Goal: Task Accomplishment & Management: Complete application form

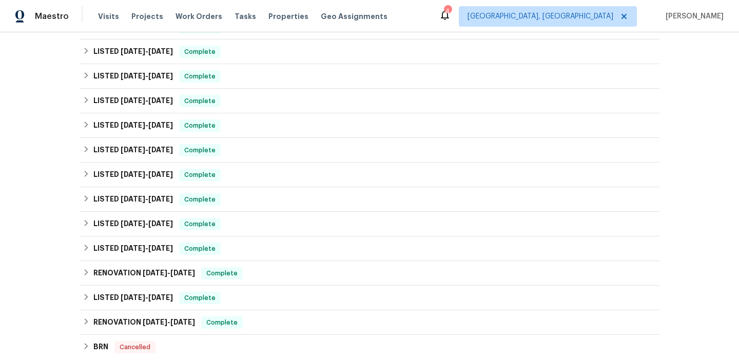
scroll to position [376, 0]
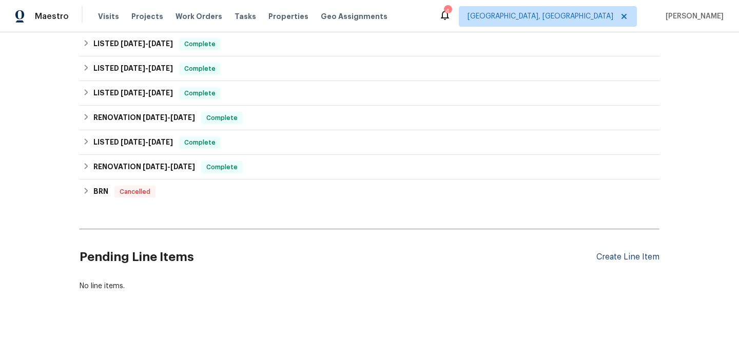
click at [600, 260] on div "Create Line Item" at bounding box center [627, 257] width 63 height 10
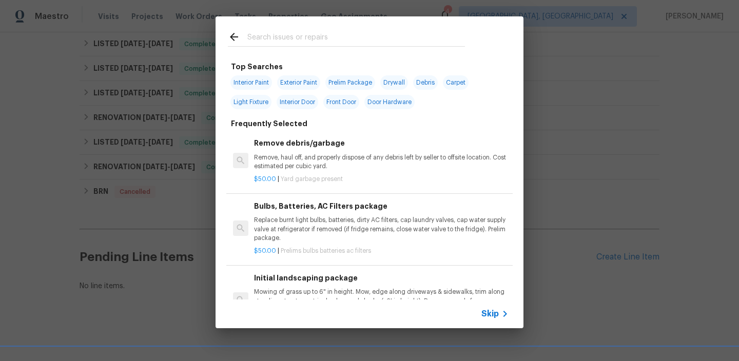
click at [491, 310] on span "Skip" at bounding box center [489, 314] width 17 height 10
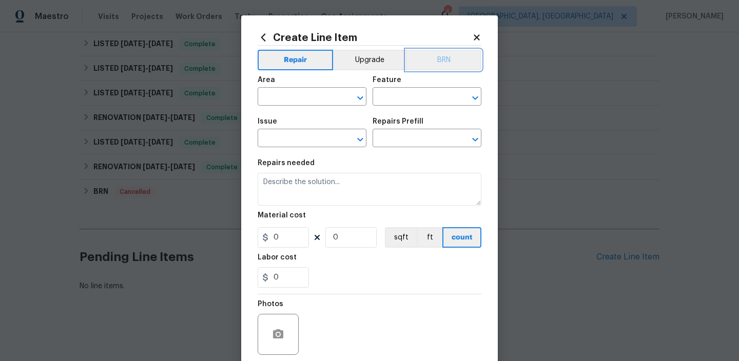
click at [445, 60] on button "BRN" at bounding box center [443, 60] width 75 height 21
click at [319, 165] on div "Repairs needed" at bounding box center [369, 166] width 224 height 13
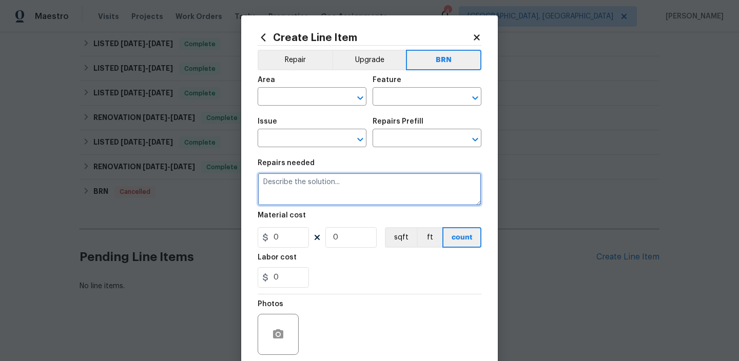
click at [307, 180] on textarea at bounding box center [369, 189] width 224 height 33
paste textarea "Seller to have septic system inspected and provide septic clearance letter. Ple…"
type textarea "Seller to have septic system inspected and provide septic clearance letter. Ple…"
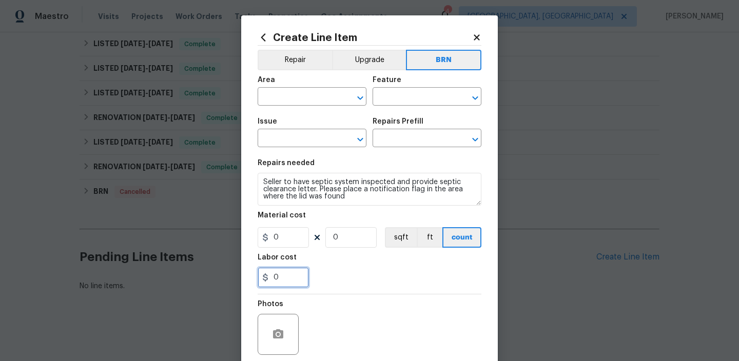
click at [286, 275] on input "0" at bounding box center [282, 277] width 51 height 21
type input "650"
click at [350, 237] on input "0" at bounding box center [350, 237] width 51 height 21
type input "1"
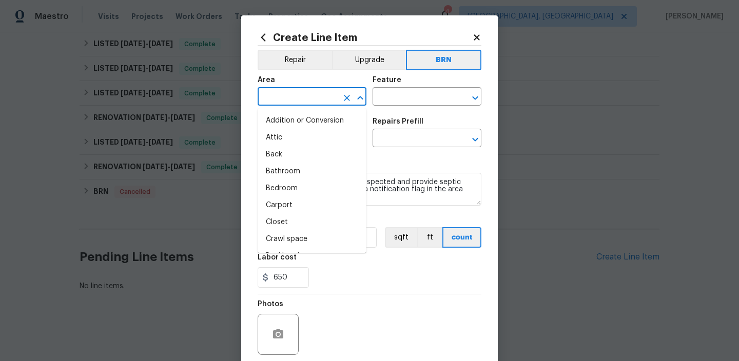
click at [319, 100] on input "text" at bounding box center [297, 98] width 80 height 16
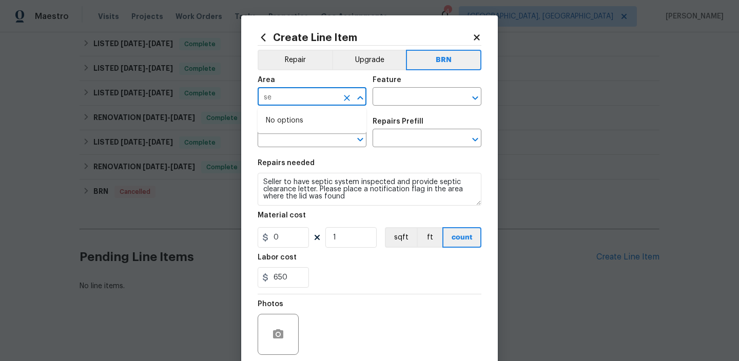
type input "s"
click at [311, 133] on li "Exterior Overall" at bounding box center [311, 137] width 109 height 17
type input "Exterior Overall"
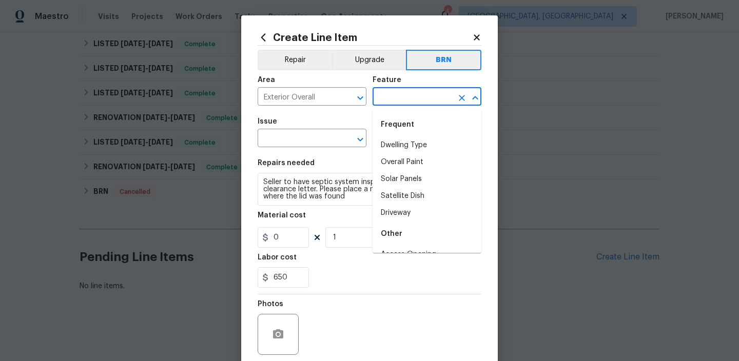
click at [390, 100] on input "text" at bounding box center [412, 98] width 80 height 16
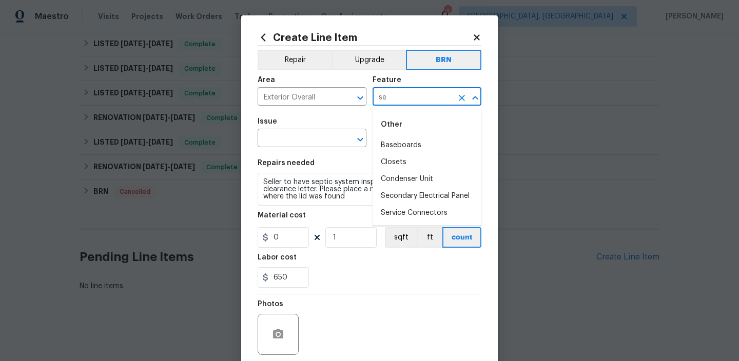
type input "s"
click at [389, 149] on li "Drainage" at bounding box center [426, 145] width 109 height 17
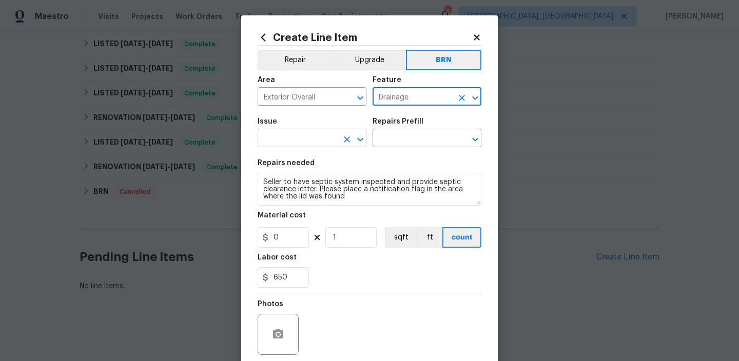
type input "Drainage"
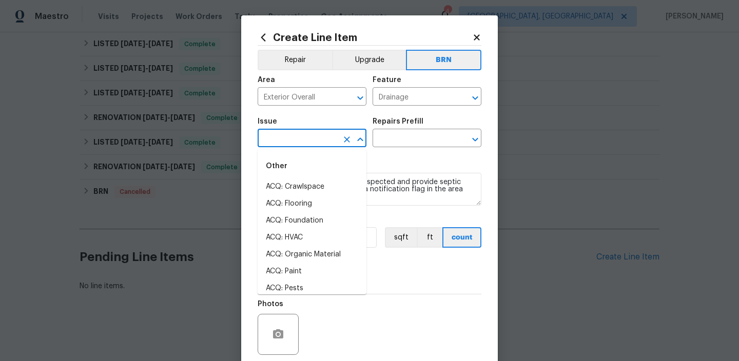
click at [292, 146] on input "text" at bounding box center [297, 139] width 80 height 16
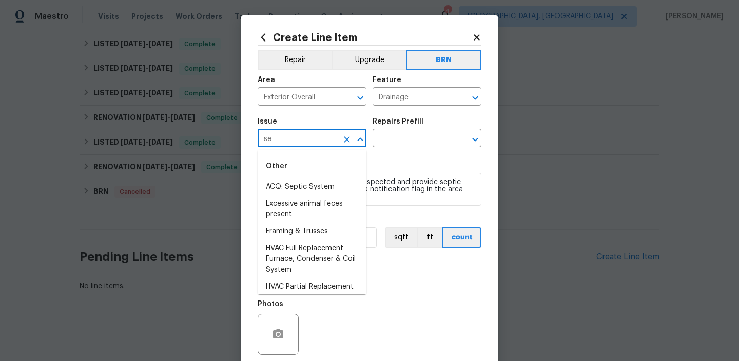
type input "sep"
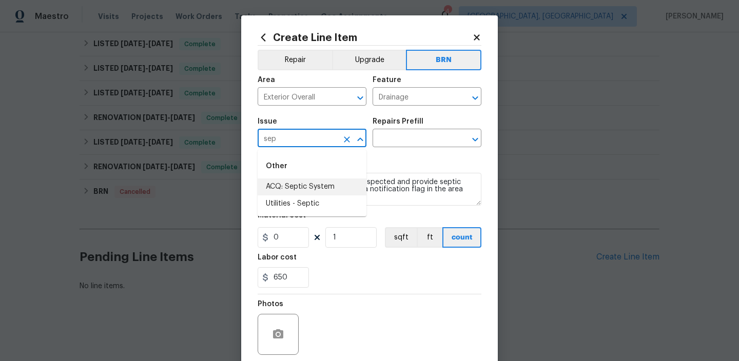
click at [340, 143] on div at bounding box center [353, 139] width 27 height 14
click at [343, 140] on icon "Clear" at bounding box center [347, 139] width 10 height 10
click at [308, 215] on li "General Plumbing" at bounding box center [311, 220] width 109 height 17
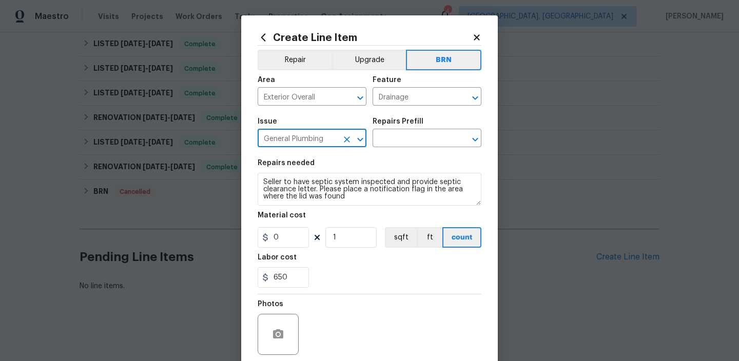
type input "General Plumbing"
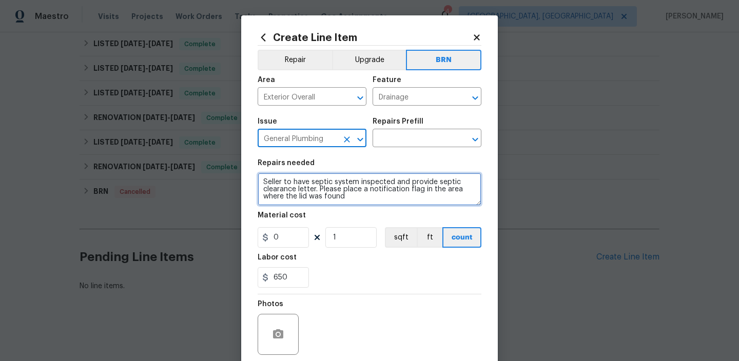
click at [308, 196] on textarea "Seller to have septic system inspected and provide septic clearance letter. Ple…" at bounding box center [369, 189] width 224 height 33
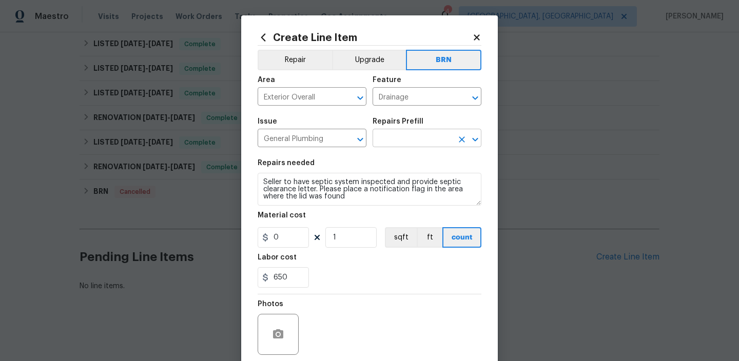
click at [387, 138] on input "text" at bounding box center [412, 139] width 80 height 16
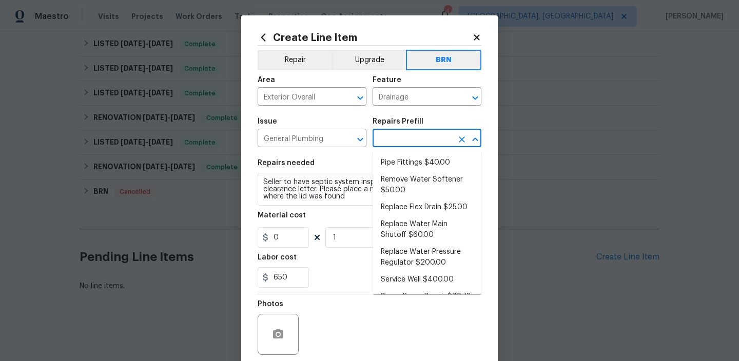
scroll to position [0, 0]
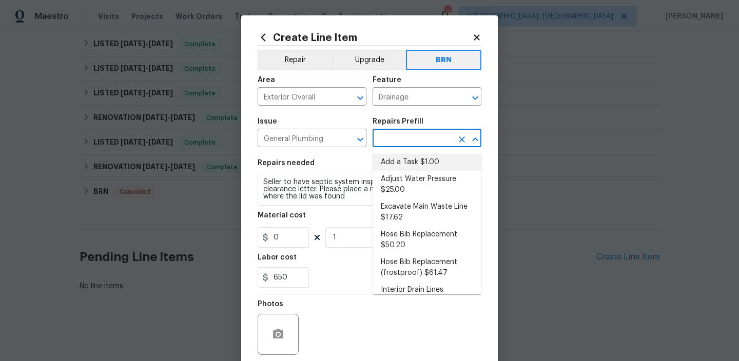
click at [402, 160] on li "Add a Task $1.00" at bounding box center [426, 162] width 109 height 17
type input "Plumbing"
type input "Add a Task $1.00"
type textarea "HPM to detail"
type input "1"
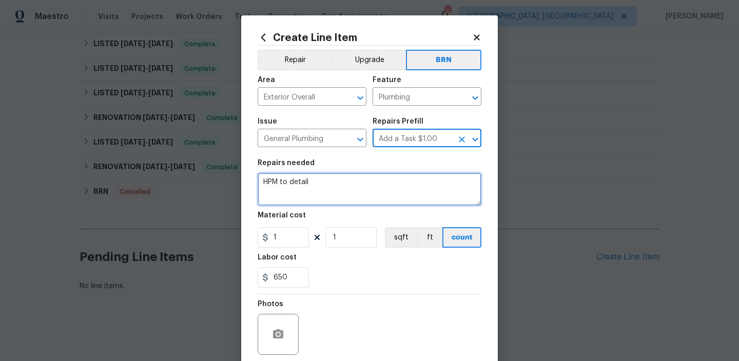
click at [325, 195] on textarea "HPM to detail" at bounding box center [369, 189] width 224 height 33
paste textarea "Seller to have septic system inspected and provide septic clearance letter. Ple…"
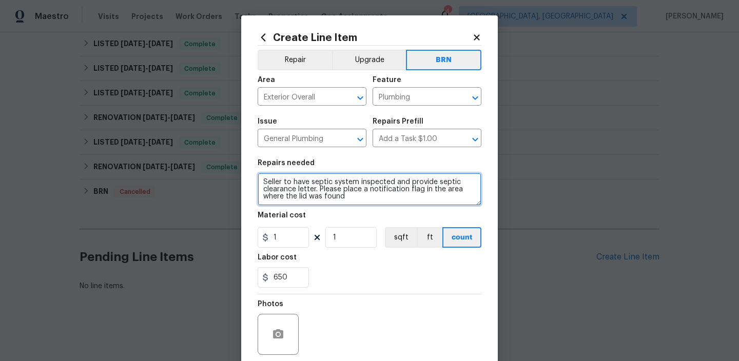
type textarea "Seller to have septic system inspected and provide septic clearance letter. Ple…"
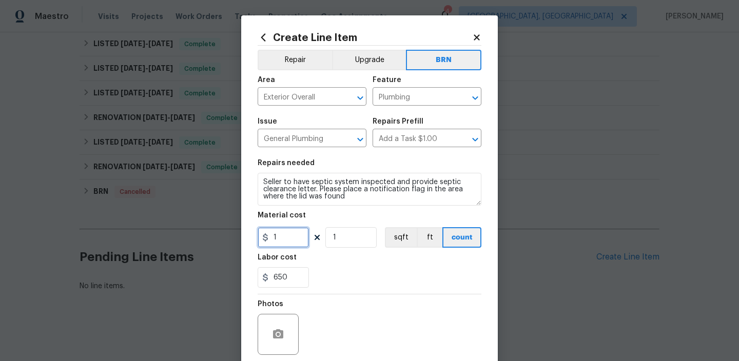
click at [284, 238] on input "1" at bounding box center [282, 237] width 51 height 21
type input "0"
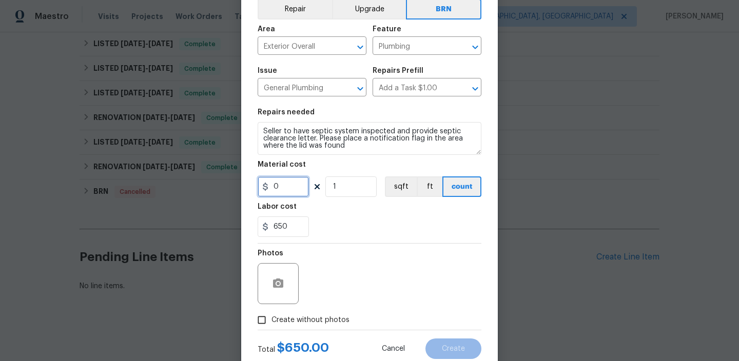
scroll to position [73, 0]
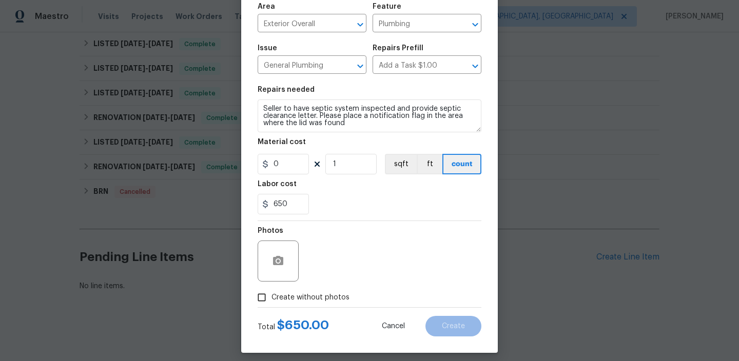
click at [266, 306] on input "Create without photos" at bounding box center [261, 297] width 19 height 19
checkbox input "true"
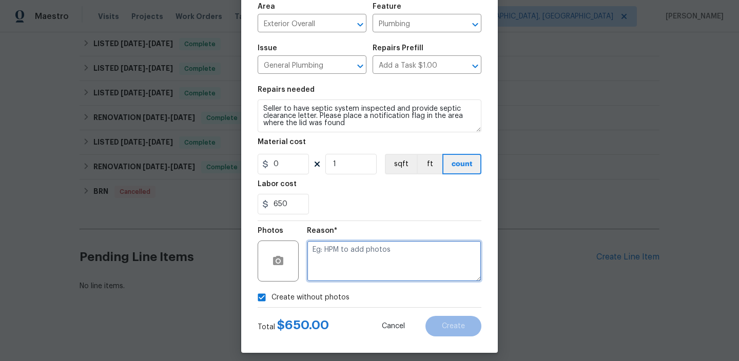
click at [354, 245] on textarea at bounding box center [394, 261] width 174 height 41
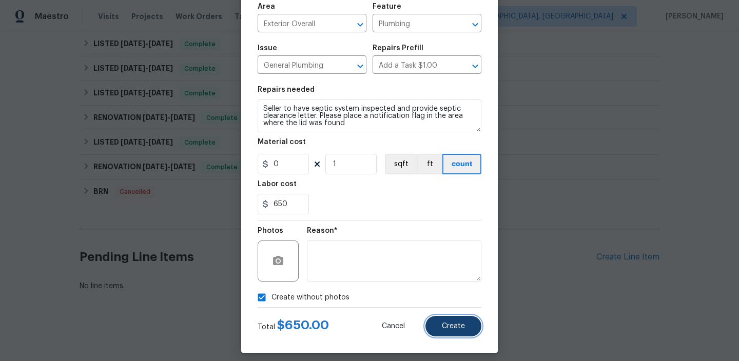
click at [445, 335] on button "Create" at bounding box center [453, 326] width 56 height 21
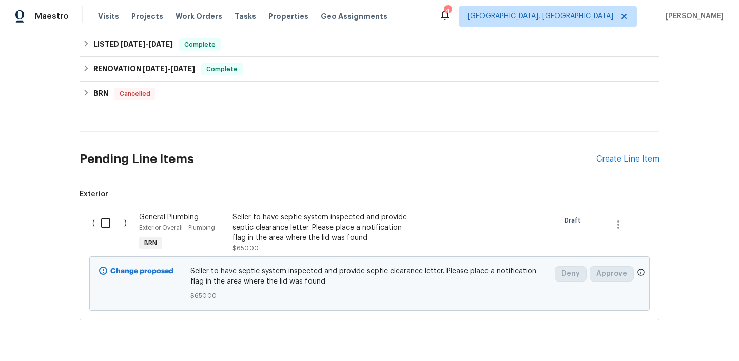
scroll to position [503, 0]
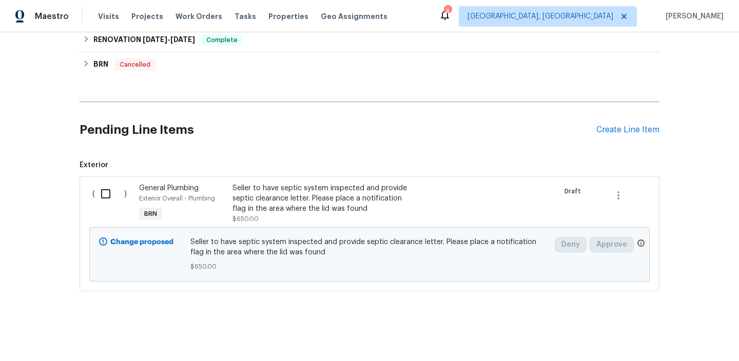
click at [105, 198] on input "checkbox" at bounding box center [109, 194] width 29 height 22
checkbox input "true"
click at [661, 336] on span "Create Work Order" at bounding box center [680, 335] width 68 height 13
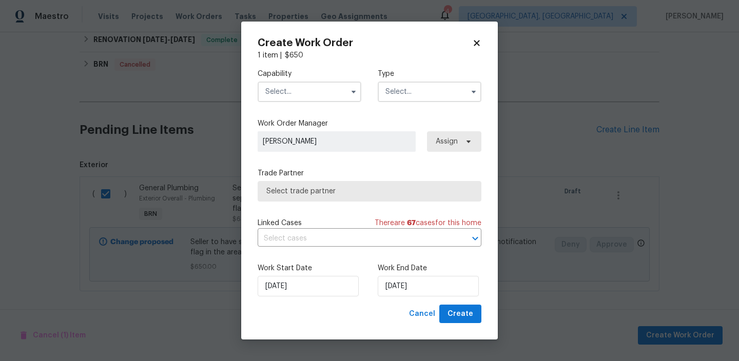
click at [301, 98] on input "text" at bounding box center [309, 92] width 104 height 21
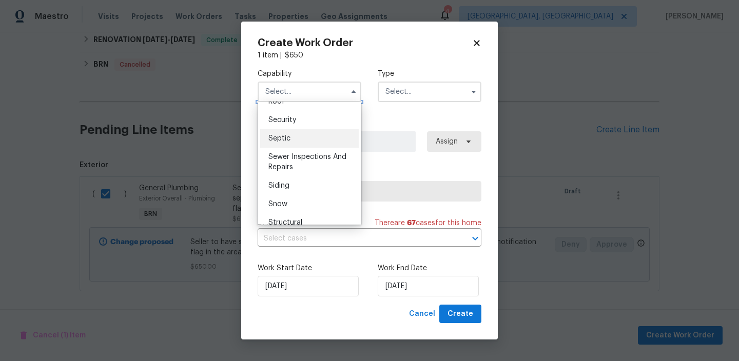
scroll to position [1048, 0]
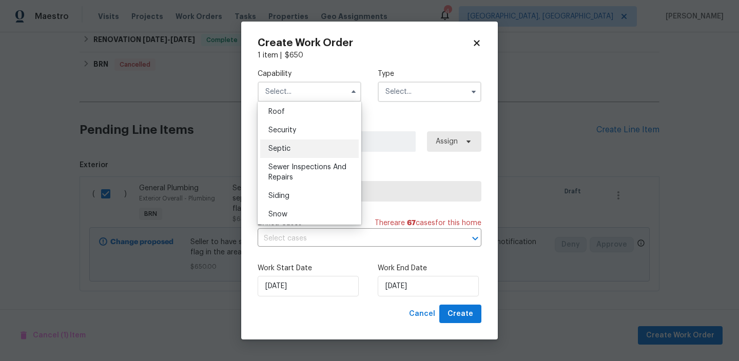
click at [297, 141] on div "Septic" at bounding box center [309, 149] width 98 height 18
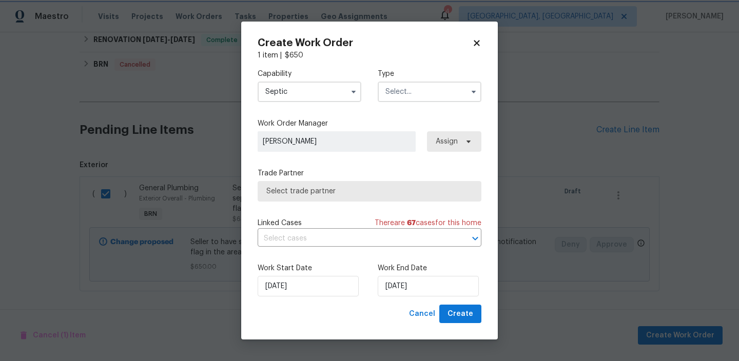
type input "Septic"
click at [391, 90] on input "text" at bounding box center [429, 92] width 104 height 21
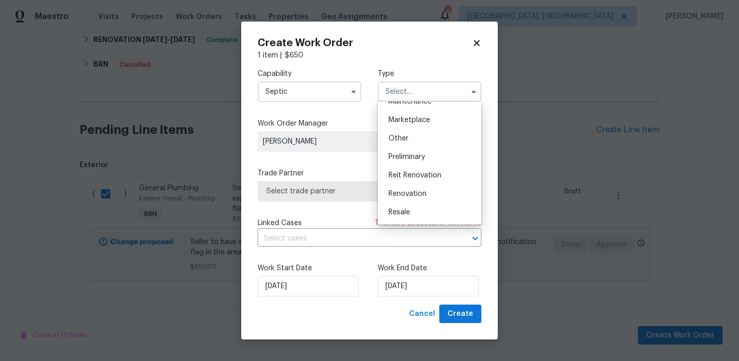
scroll to position [229, 0]
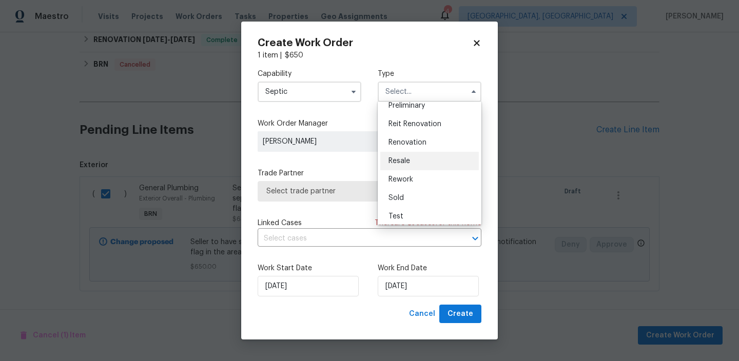
click at [403, 167] on div "Resale" at bounding box center [429, 161] width 98 height 18
type input "Resale"
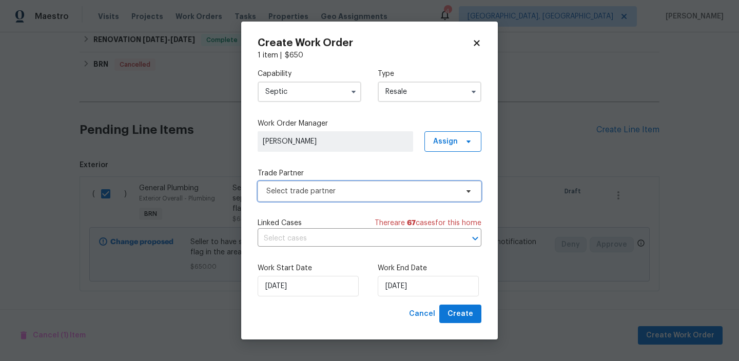
click at [325, 183] on span "Select trade partner" at bounding box center [369, 191] width 224 height 21
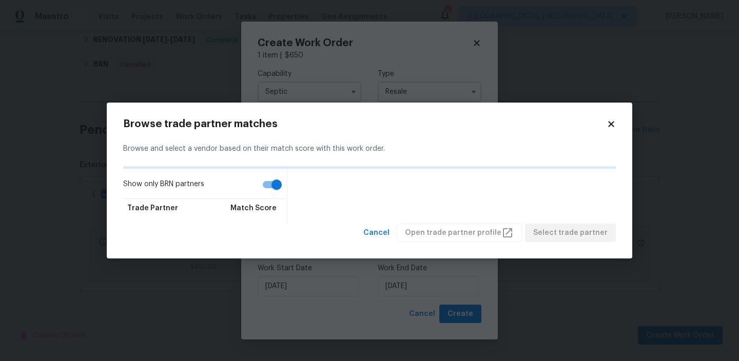
click at [279, 178] on input "Show only BRN partners" at bounding box center [276, 184] width 58 height 19
checkbox input "false"
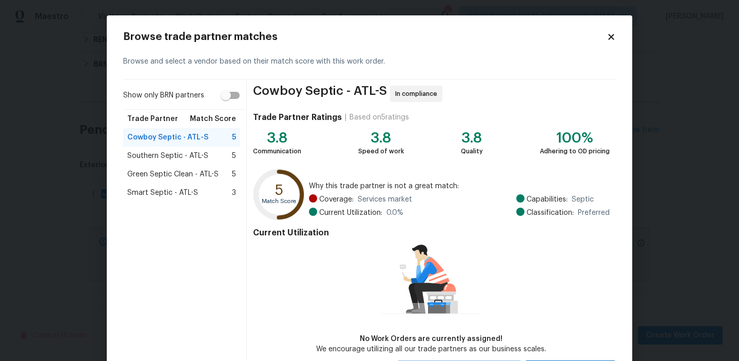
click at [158, 172] on span "Green Septic Clean - ATL-S" at bounding box center [172, 174] width 91 height 10
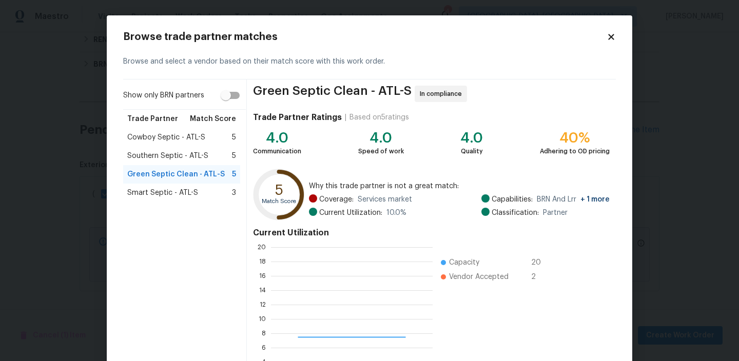
scroll to position [91, 0]
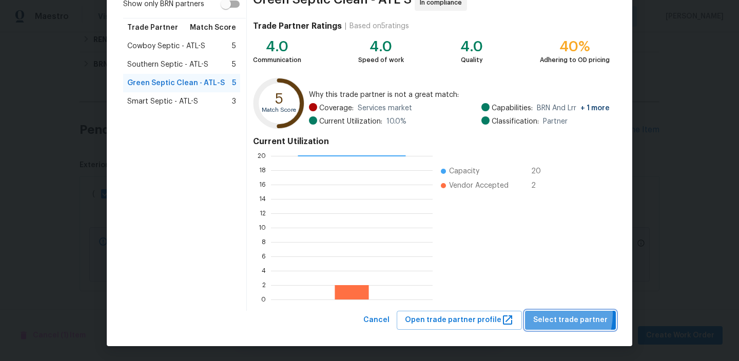
click at [550, 314] on span "Select trade partner" at bounding box center [570, 320] width 74 height 13
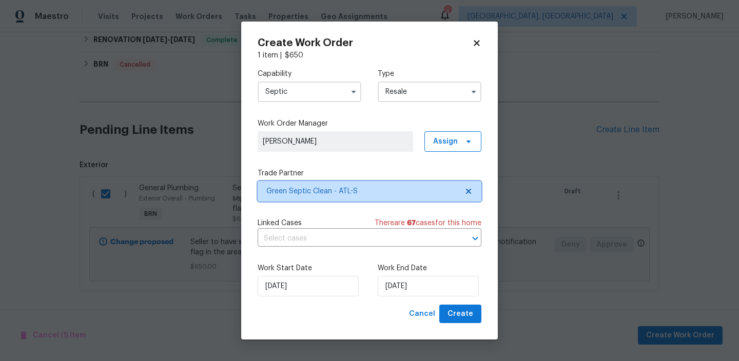
scroll to position [0, 0]
click at [299, 242] on input "text" at bounding box center [354, 239] width 195 height 16
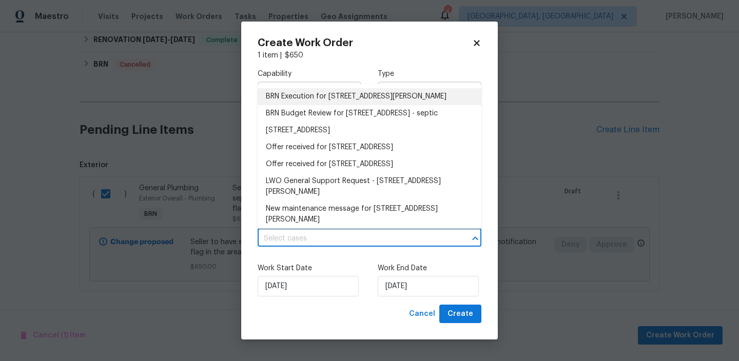
click at [290, 91] on li "BRN Execution for 68 Vale Pt, Newnan, GA 30265" at bounding box center [369, 96] width 224 height 17
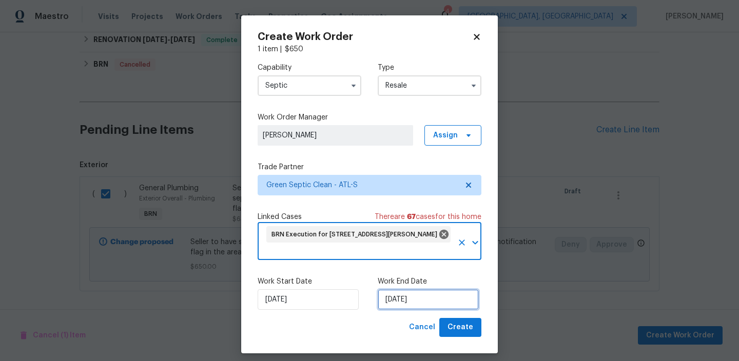
click at [413, 289] on input "15/08/2025" at bounding box center [427, 299] width 101 height 21
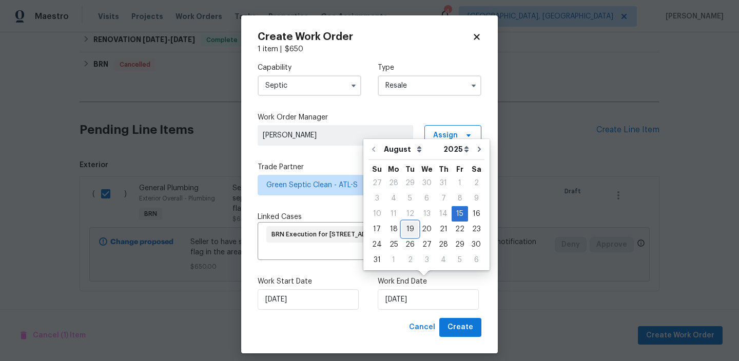
click at [402, 231] on div "19" at bounding box center [410, 229] width 16 height 14
type input "19/08/2025"
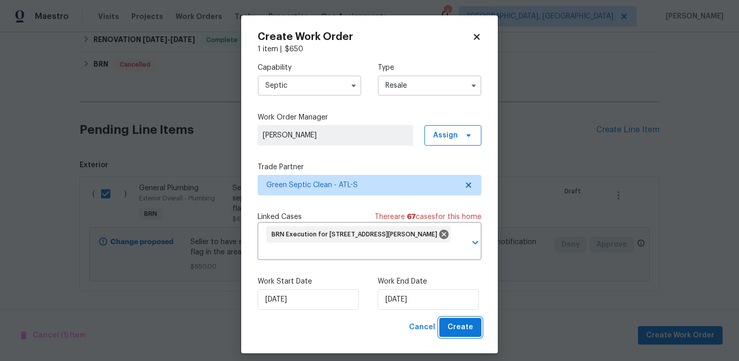
click at [453, 321] on span "Create" at bounding box center [460, 327] width 26 height 13
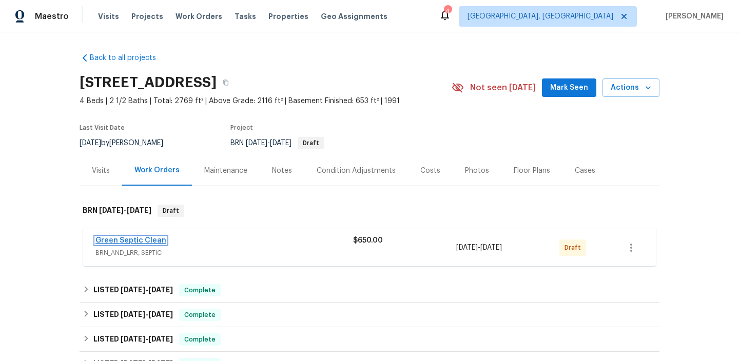
click at [144, 237] on link "Green Septic Clean" at bounding box center [130, 240] width 71 height 7
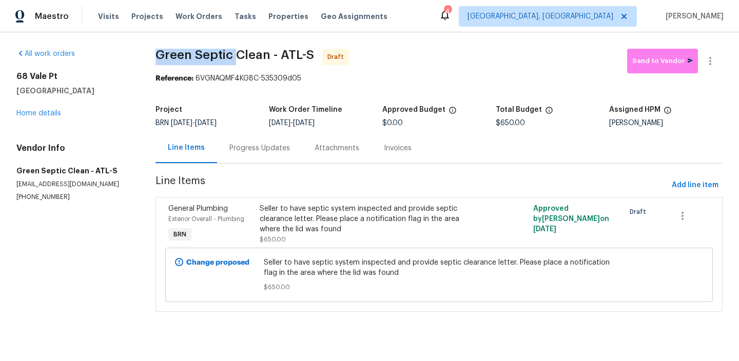
drag, startPoint x: 155, startPoint y: 56, endPoint x: 232, endPoint y: 56, distance: 77.4
click at [232, 56] on span "Green Septic Clean - ATL-S" at bounding box center [234, 55] width 158 height 12
copy span "Green Septic"
click at [213, 108] on div "Project" at bounding box center [211, 112] width 113 height 13
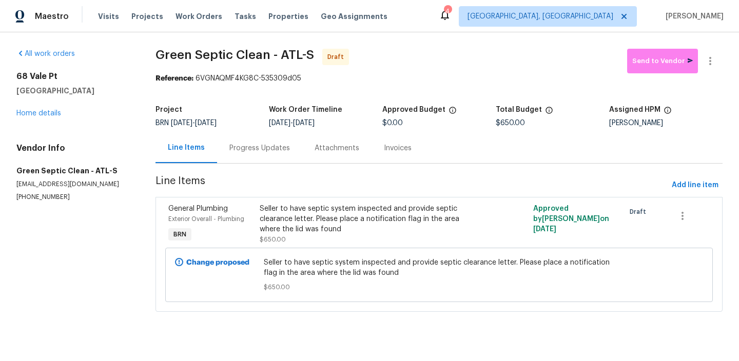
click at [254, 158] on div "Progress Updates" at bounding box center [259, 148] width 85 height 30
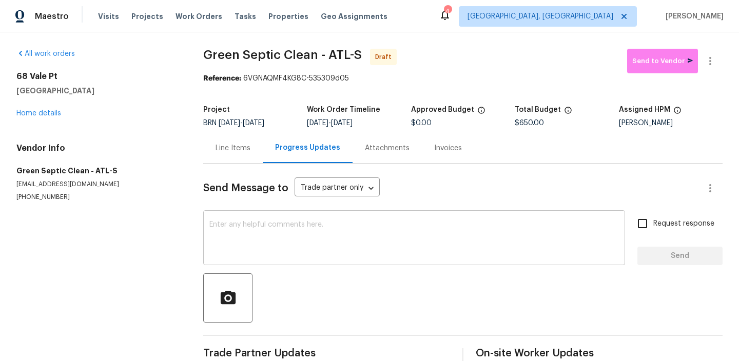
click at [247, 230] on textarea at bounding box center [413, 239] width 409 height 36
paste textarea "Hi, I'm Ananthi from Opendoor. Just wanted to check if you received the WO for …"
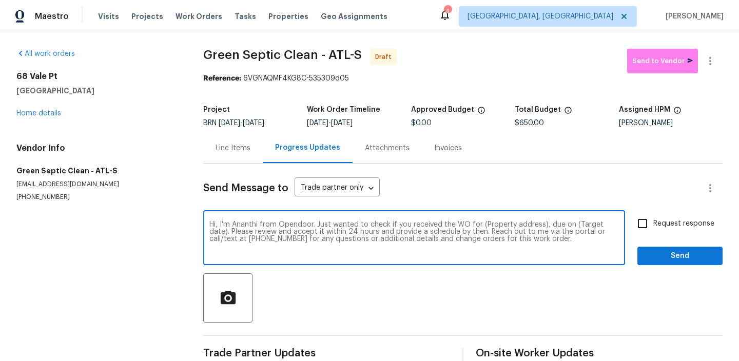
drag, startPoint x: 539, startPoint y: 226, endPoint x: 481, endPoint y: 226, distance: 58.5
click at [481, 226] on textarea "Hi, I'm Ananthi from Opendoor. Just wanted to check if you received the WO for …" at bounding box center [413, 239] width 409 height 36
paste textarea "[STREET_ADDRESS]"
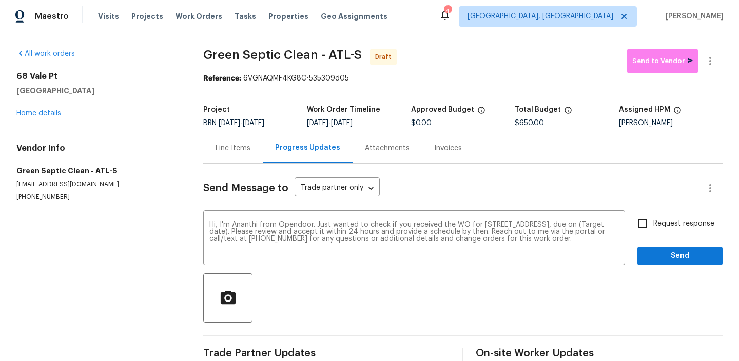
drag, startPoint x: 344, startPoint y: 124, endPoint x: 399, endPoint y: 123, distance: 54.4
click at [399, 123] on div "[DATE] - [DATE]" at bounding box center [359, 123] width 104 height 7
copy span "[DATE]"
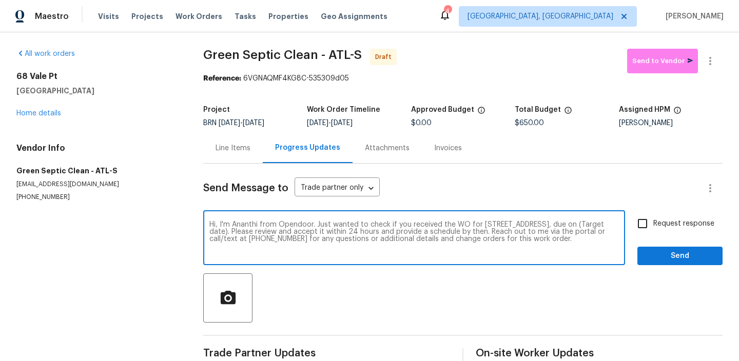
drag, startPoint x: 250, startPoint y: 231, endPoint x: 214, endPoint y: 231, distance: 35.9
click at [214, 231] on textarea "Hi, I'm Ananthi from Opendoor. Just wanted to check if you received the WO for …" at bounding box center [413, 239] width 409 height 36
paste textarea "[DATE]"
type textarea "Hi, I'm Ananthi from Opendoor. Just wanted to check if you received the WO for …"
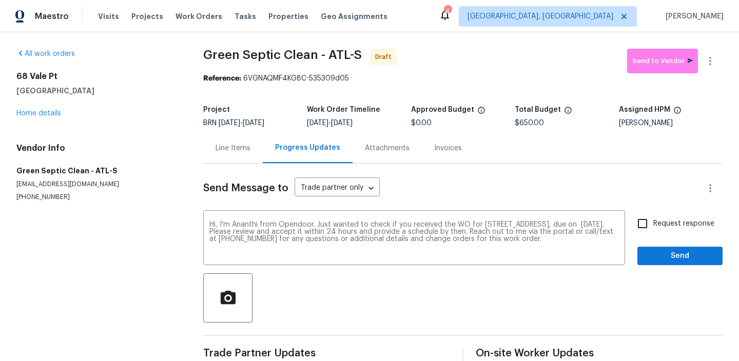
click at [672, 220] on span "Request response" at bounding box center [683, 223] width 61 height 11
click at [653, 220] on input "Request response" at bounding box center [642, 224] width 22 height 22
checkbox input "true"
click at [653, 248] on button "Send" at bounding box center [679, 256] width 85 height 19
click at [709, 56] on icon "button" at bounding box center [710, 61] width 12 height 12
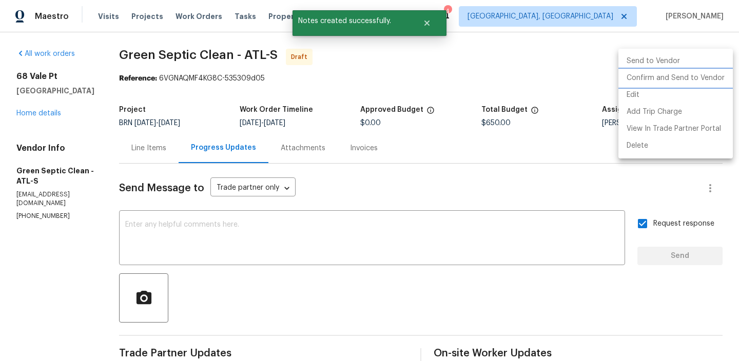
click at [642, 83] on li "Confirm and Send to Vendor" at bounding box center [675, 78] width 114 height 17
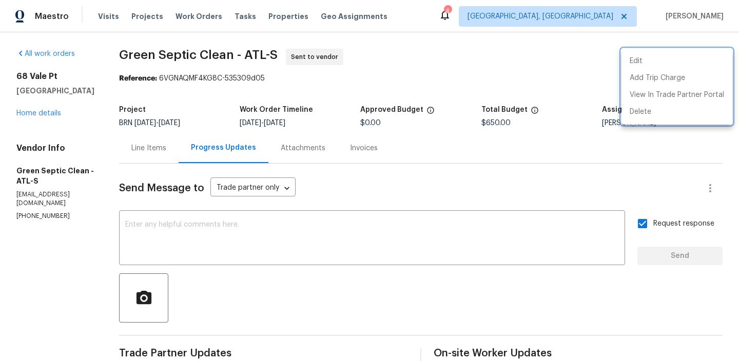
click at [203, 82] on div at bounding box center [369, 180] width 739 height 361
